Goal: Navigation & Orientation: Find specific page/section

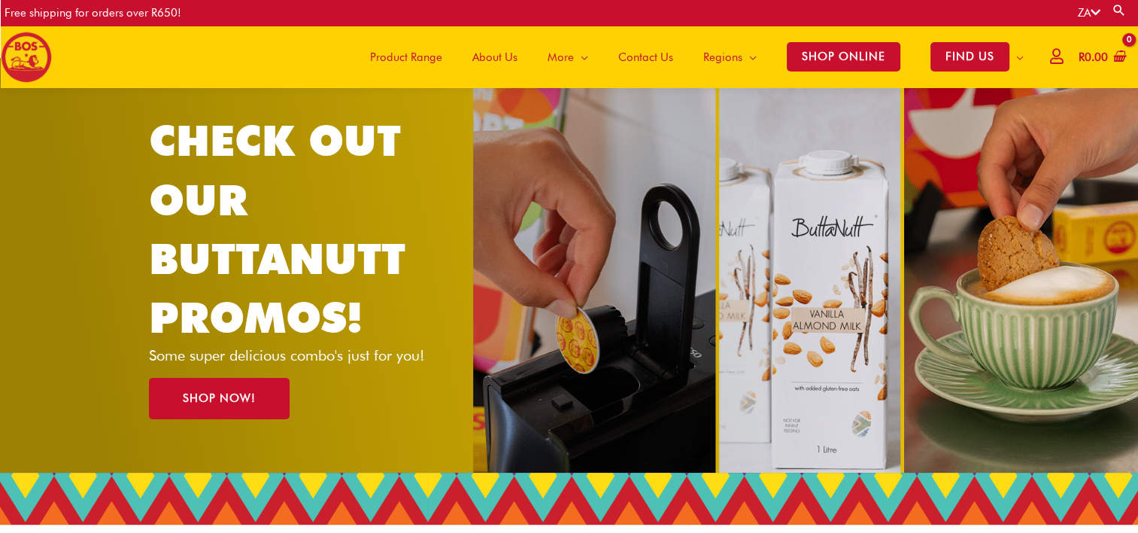
scroll to position [17, 0]
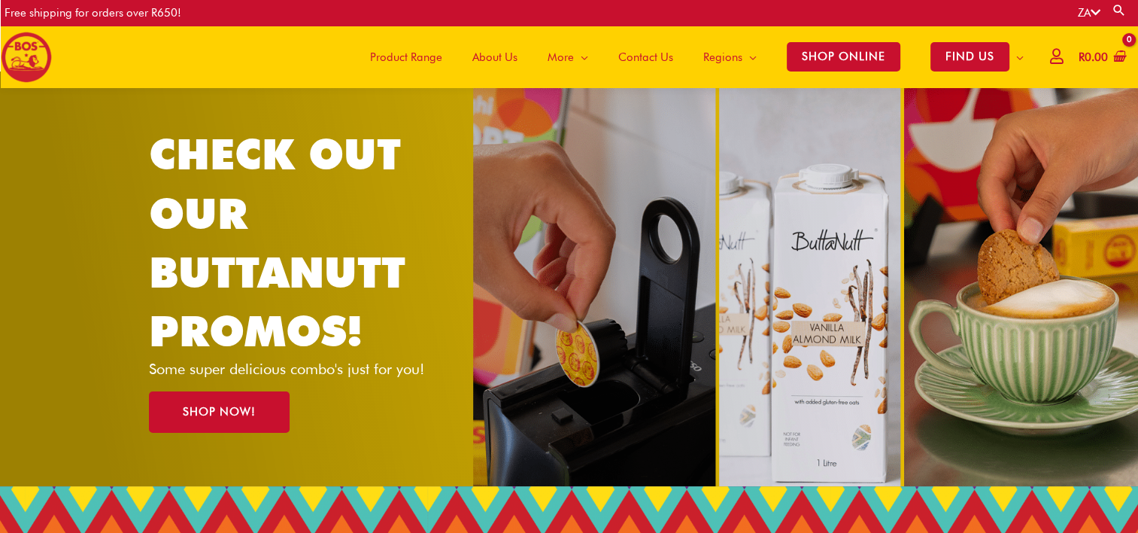
click at [499, 55] on span "About Us" at bounding box center [494, 57] width 45 height 45
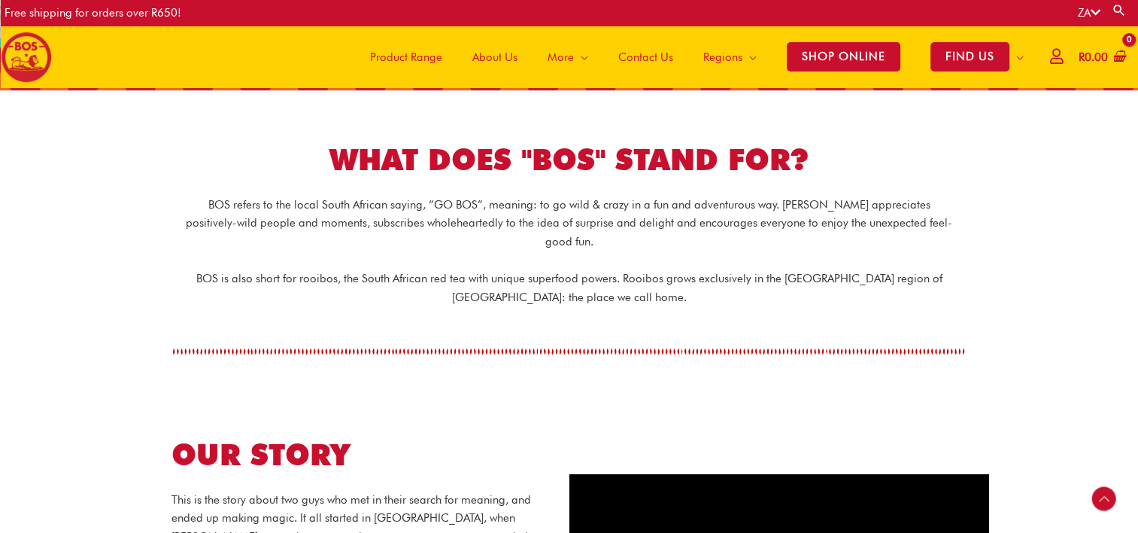
scroll to position [289, 0]
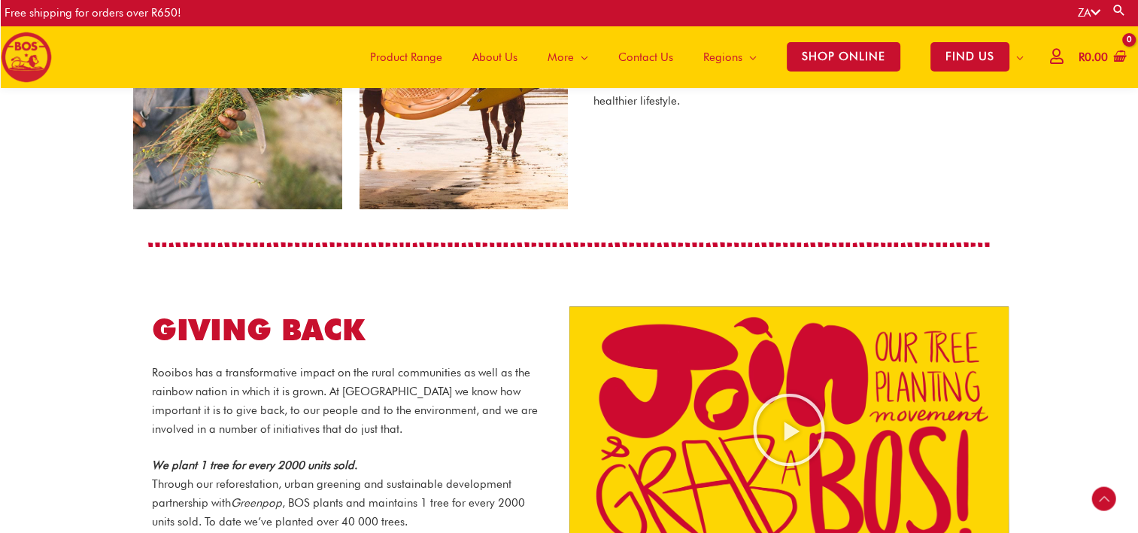
scroll to position [1330, 0]
